Goal: Task Accomplishment & Management: Manage account settings

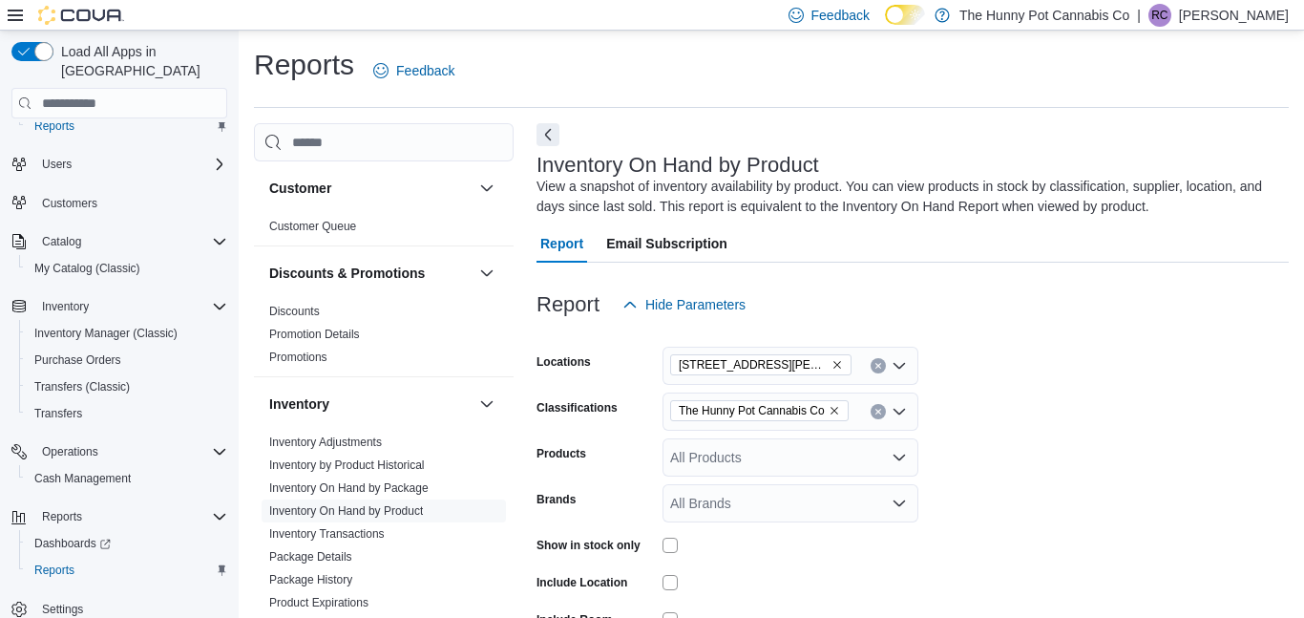
click at [1217, 20] on p "[PERSON_NAME]" at bounding box center [1234, 15] width 110 height 23
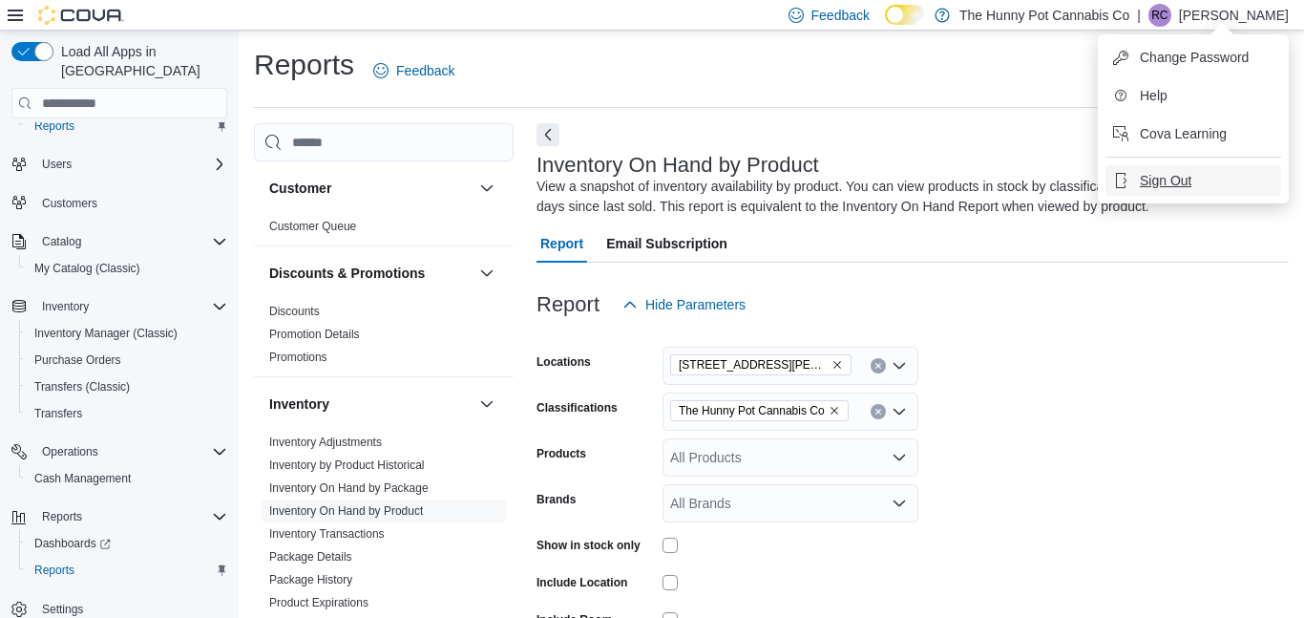
click at [1176, 180] on span "Sign Out" at bounding box center [1166, 180] width 52 height 19
